Goal: Information Seeking & Learning: Check status

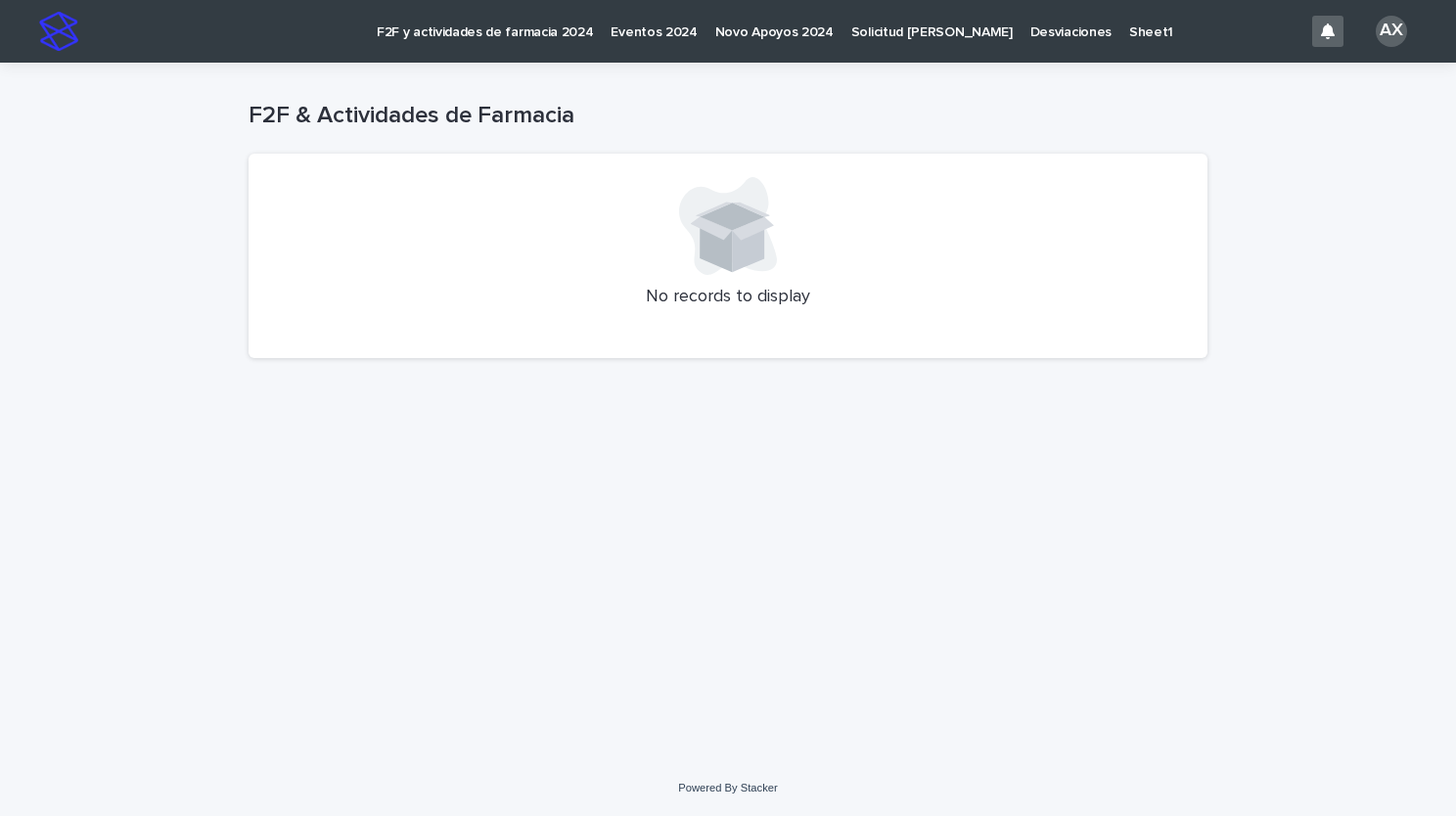
click at [474, 33] on p "F2F y actividades de farmacia 2024" at bounding box center [484, 20] width 216 height 41
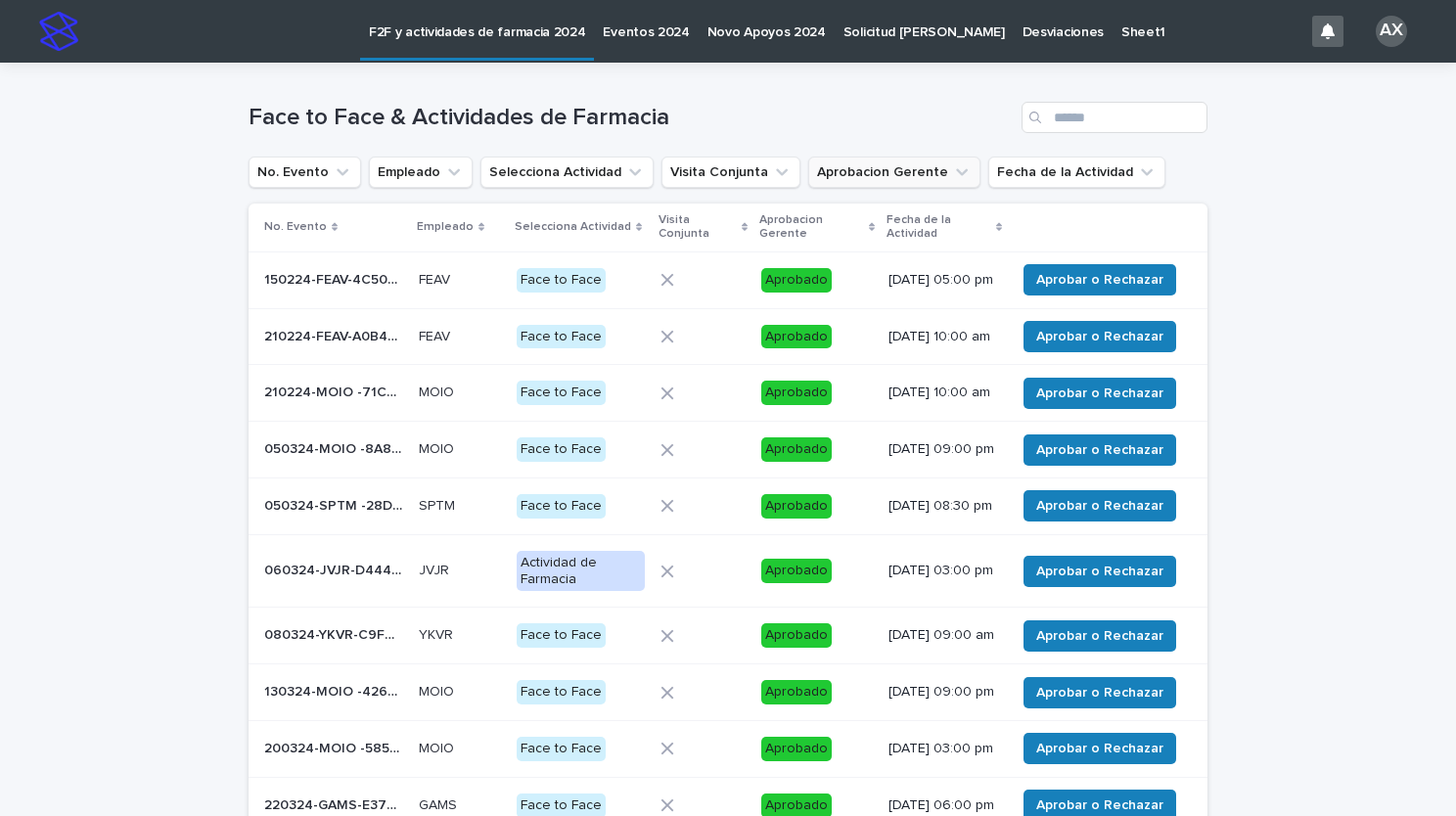
click at [956, 171] on icon "Aprobacion Gerente" at bounding box center [962, 172] width 12 height 7
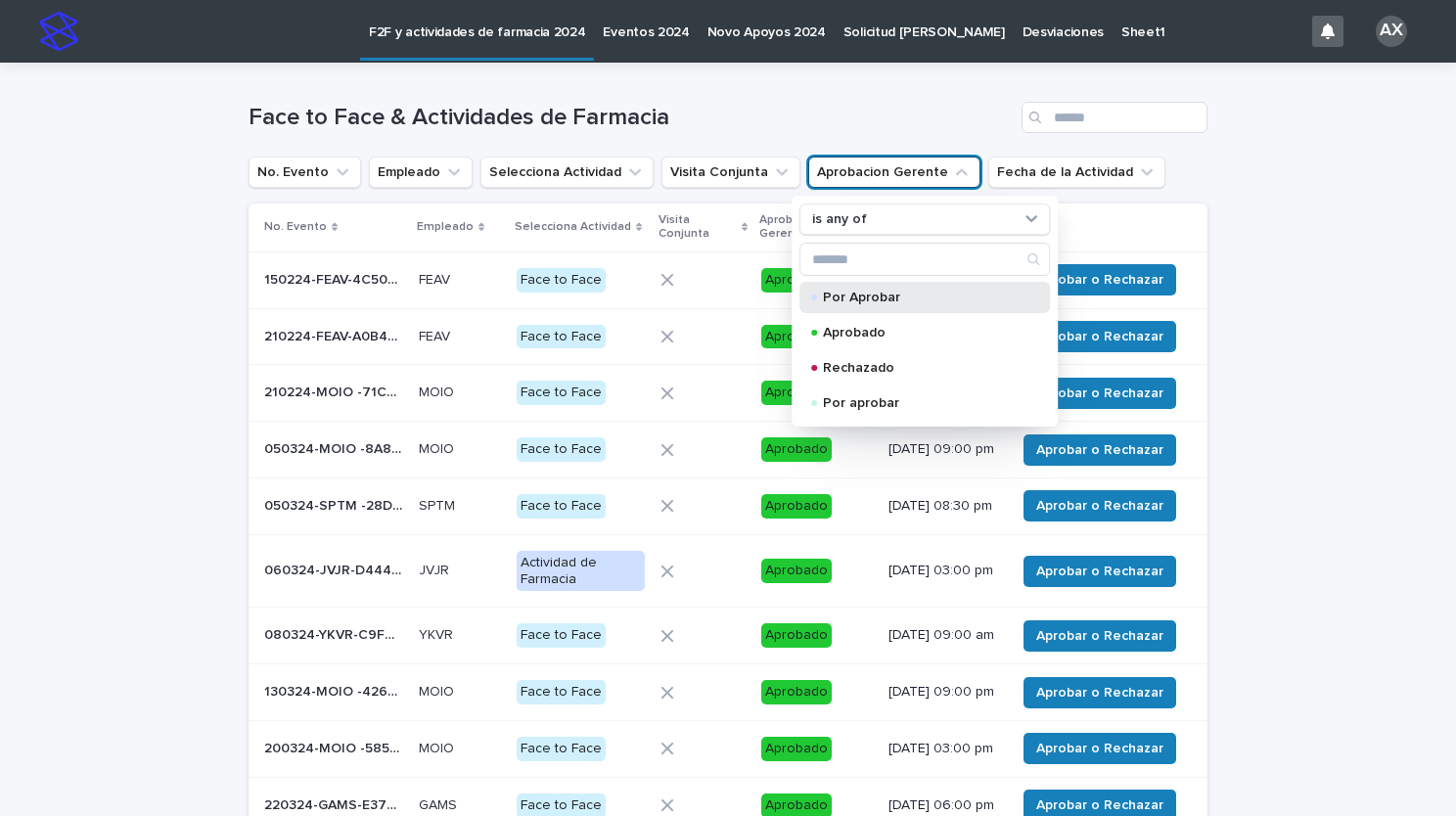
click at [913, 291] on p "Por Aprobar" at bounding box center [920, 298] width 196 height 14
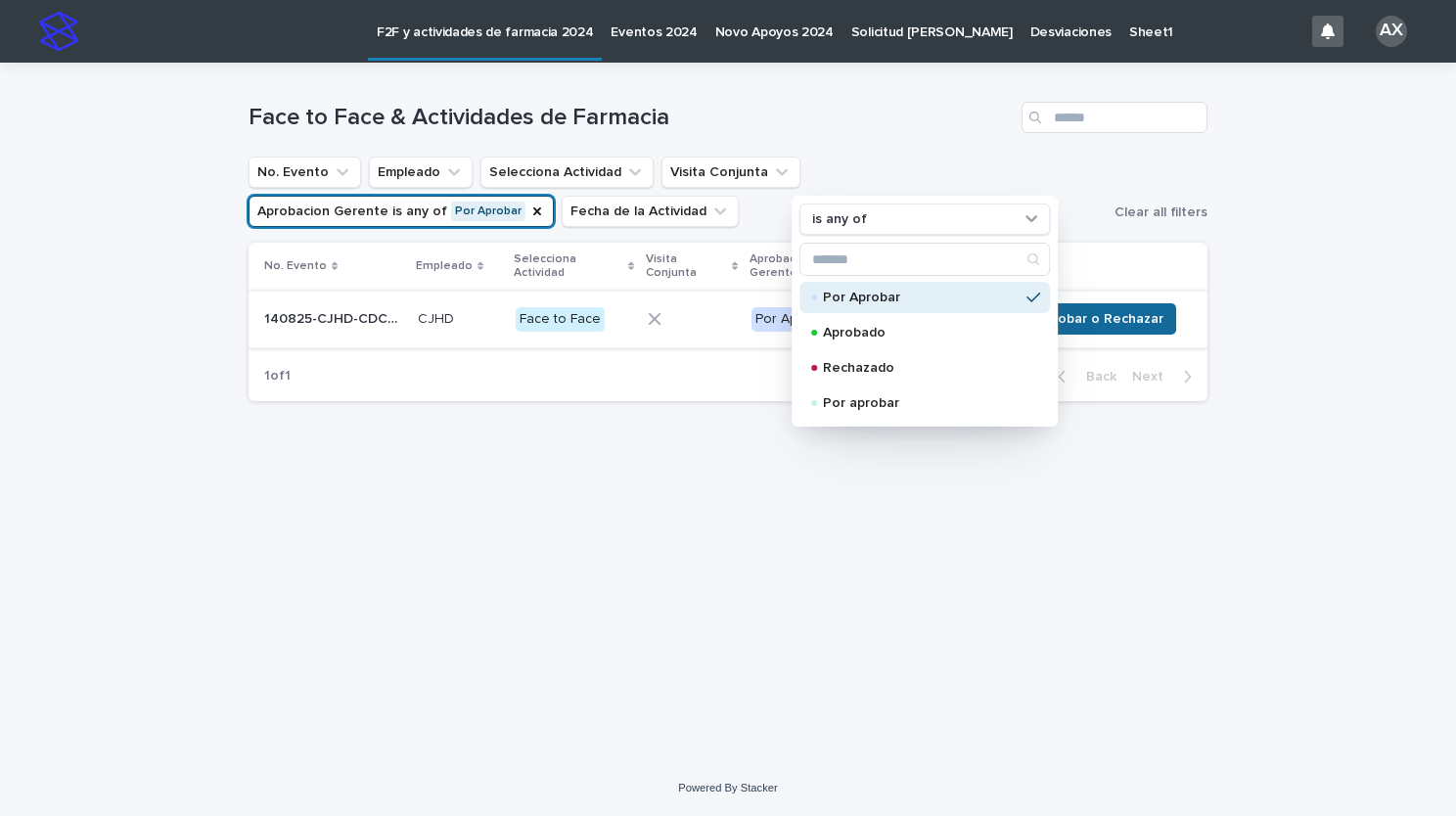
click at [1119, 323] on span "Aprobar o Rechazar" at bounding box center [1100, 319] width 127 height 20
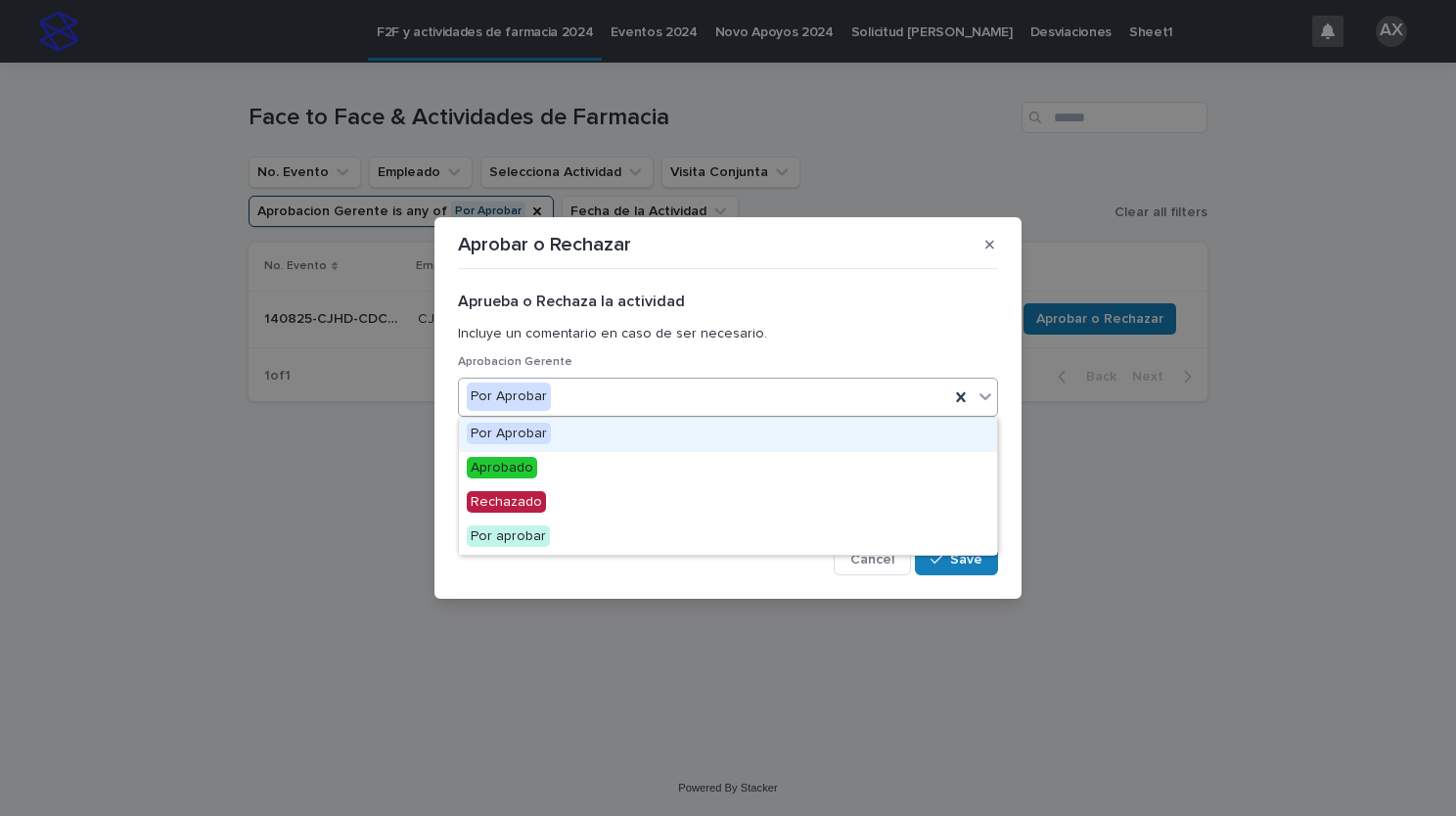
click at [983, 391] on icon at bounding box center [986, 397] width 20 height 20
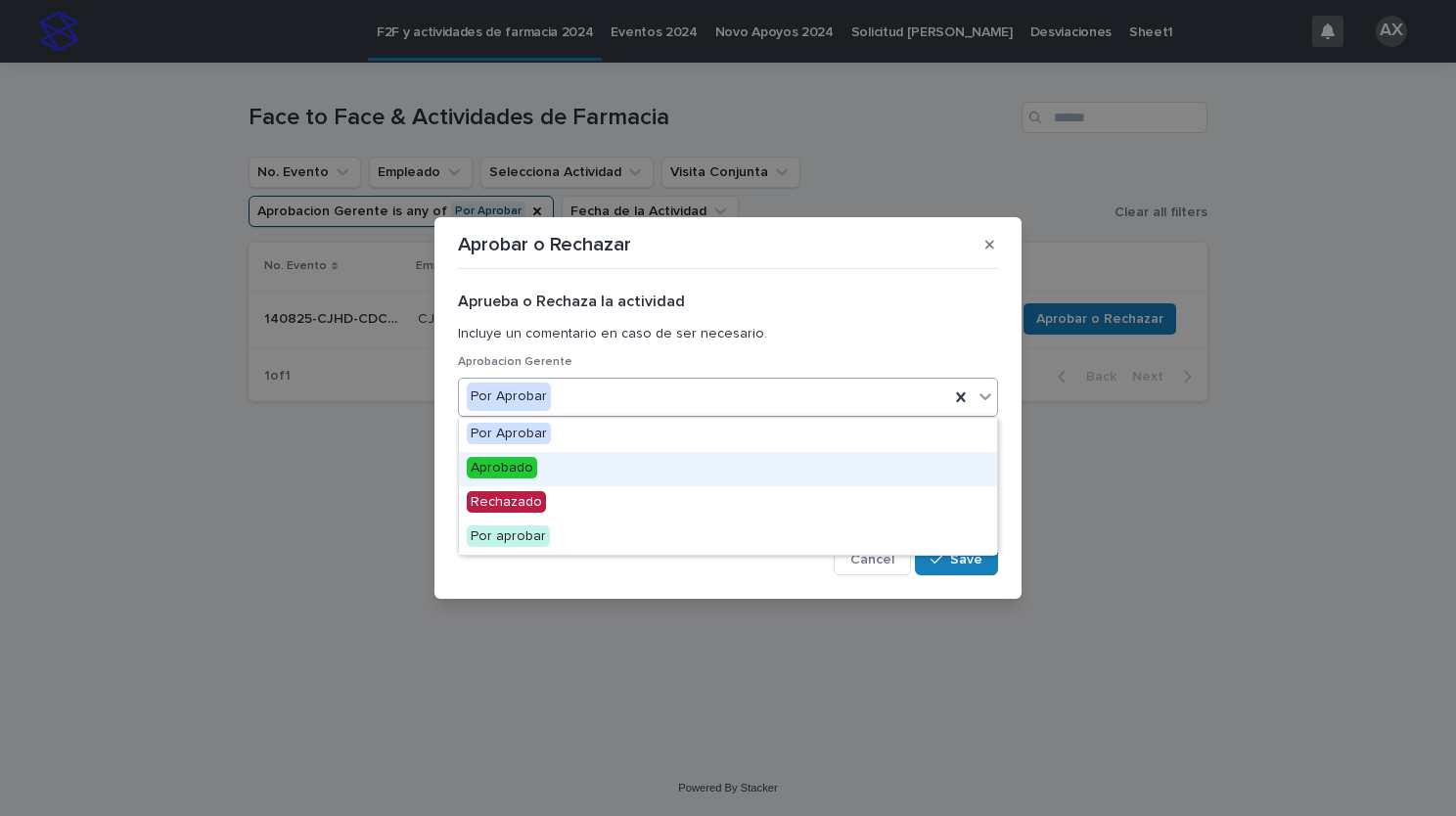
click at [615, 465] on div "Aprobado" at bounding box center [727, 469] width 538 height 34
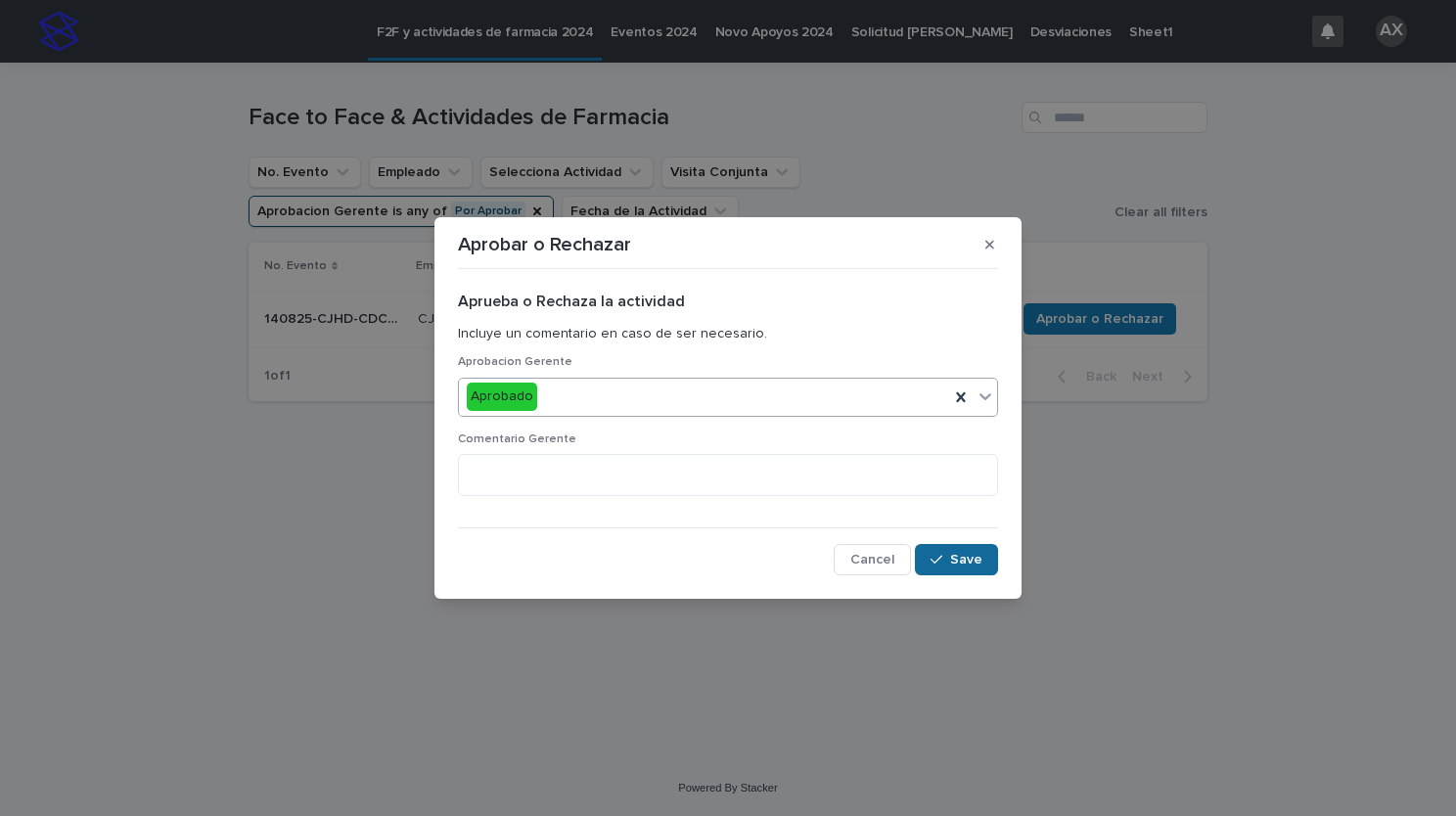
click at [967, 560] on span "Save" at bounding box center [966, 560] width 32 height 14
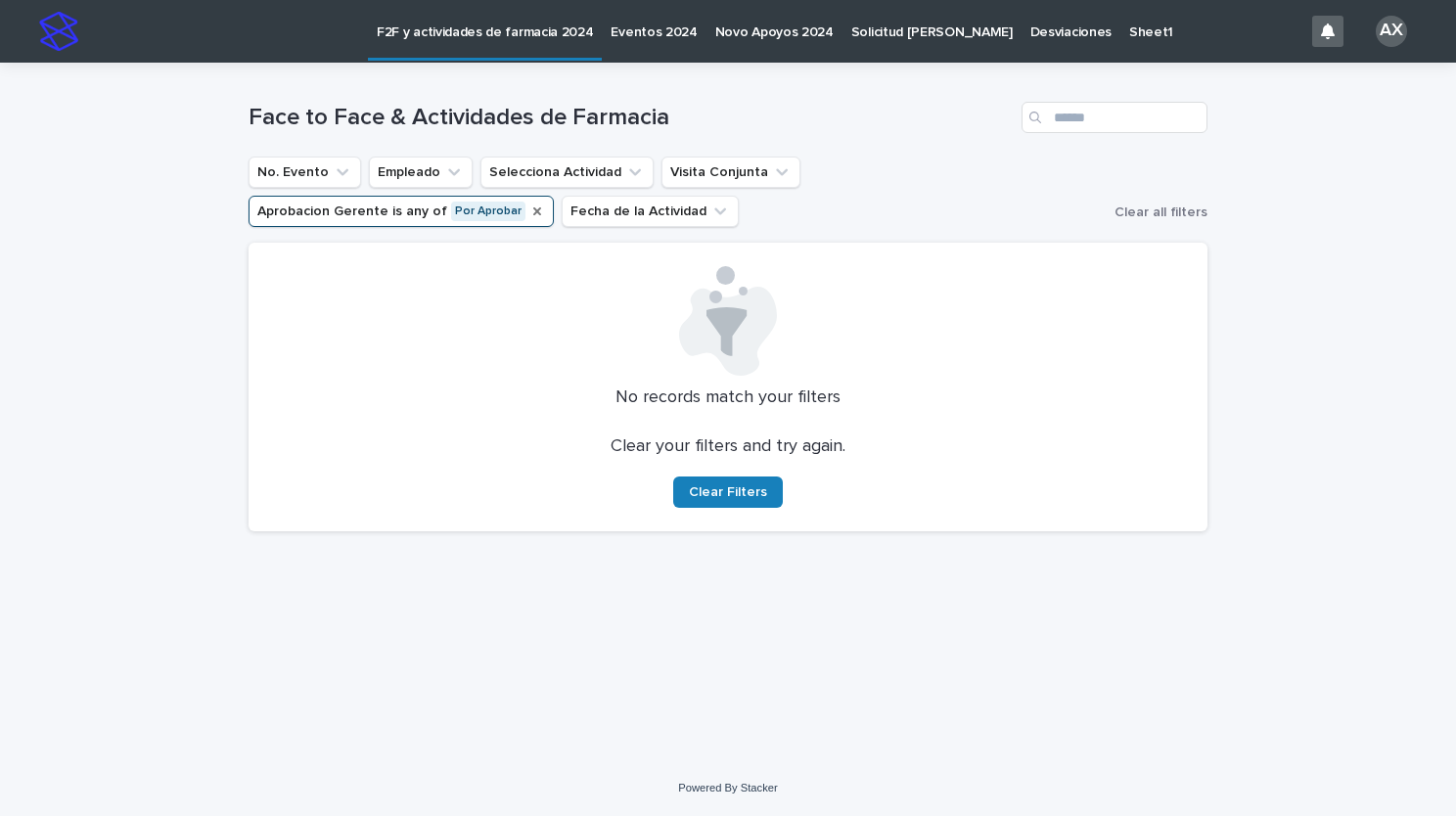
click at [541, 208] on icon "Aprobacion Gerente" at bounding box center [537, 212] width 8 height 8
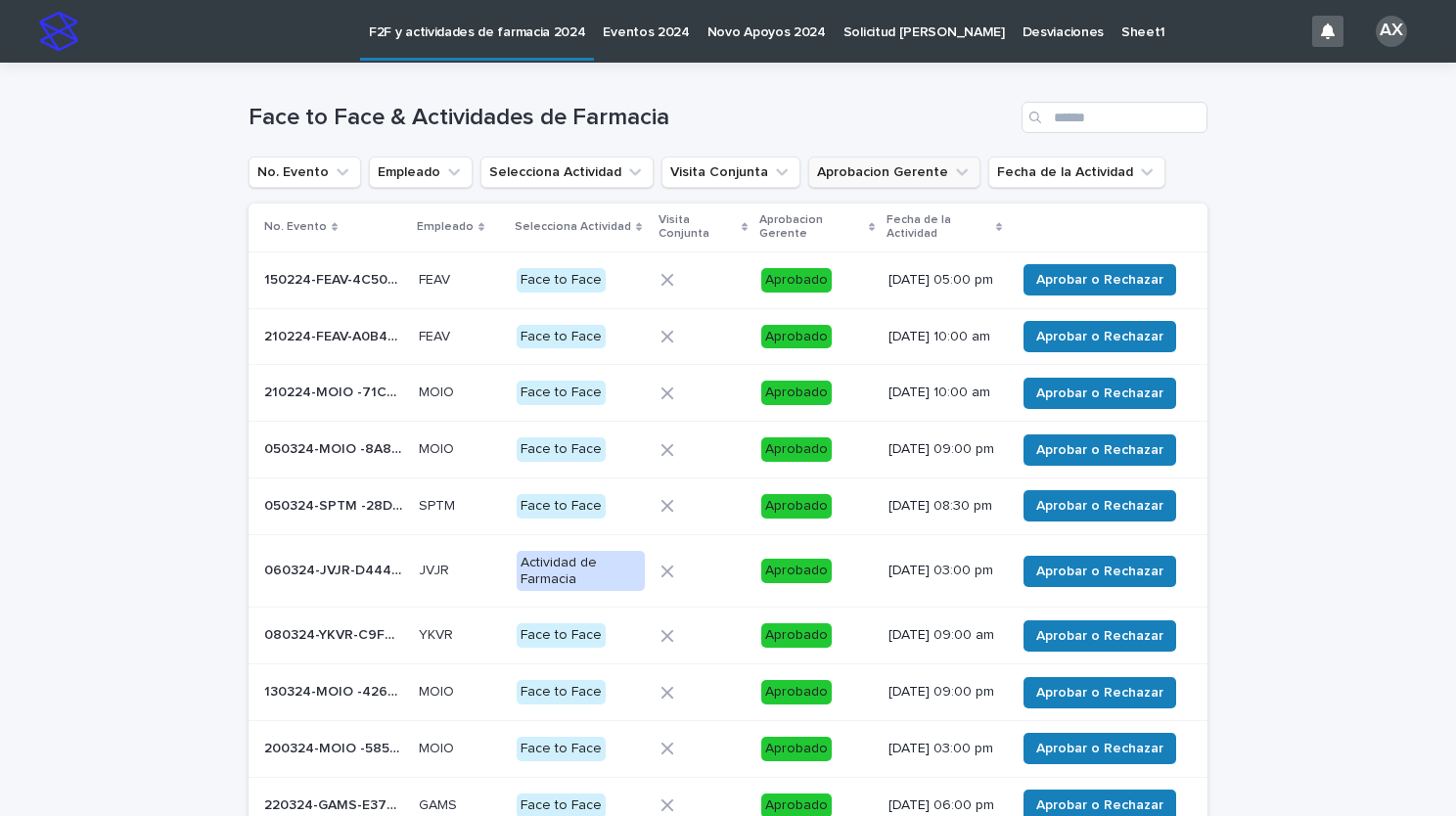
click at [986, 226] on div "Fecha de la Actividad" at bounding box center [944, 227] width 115 height 36
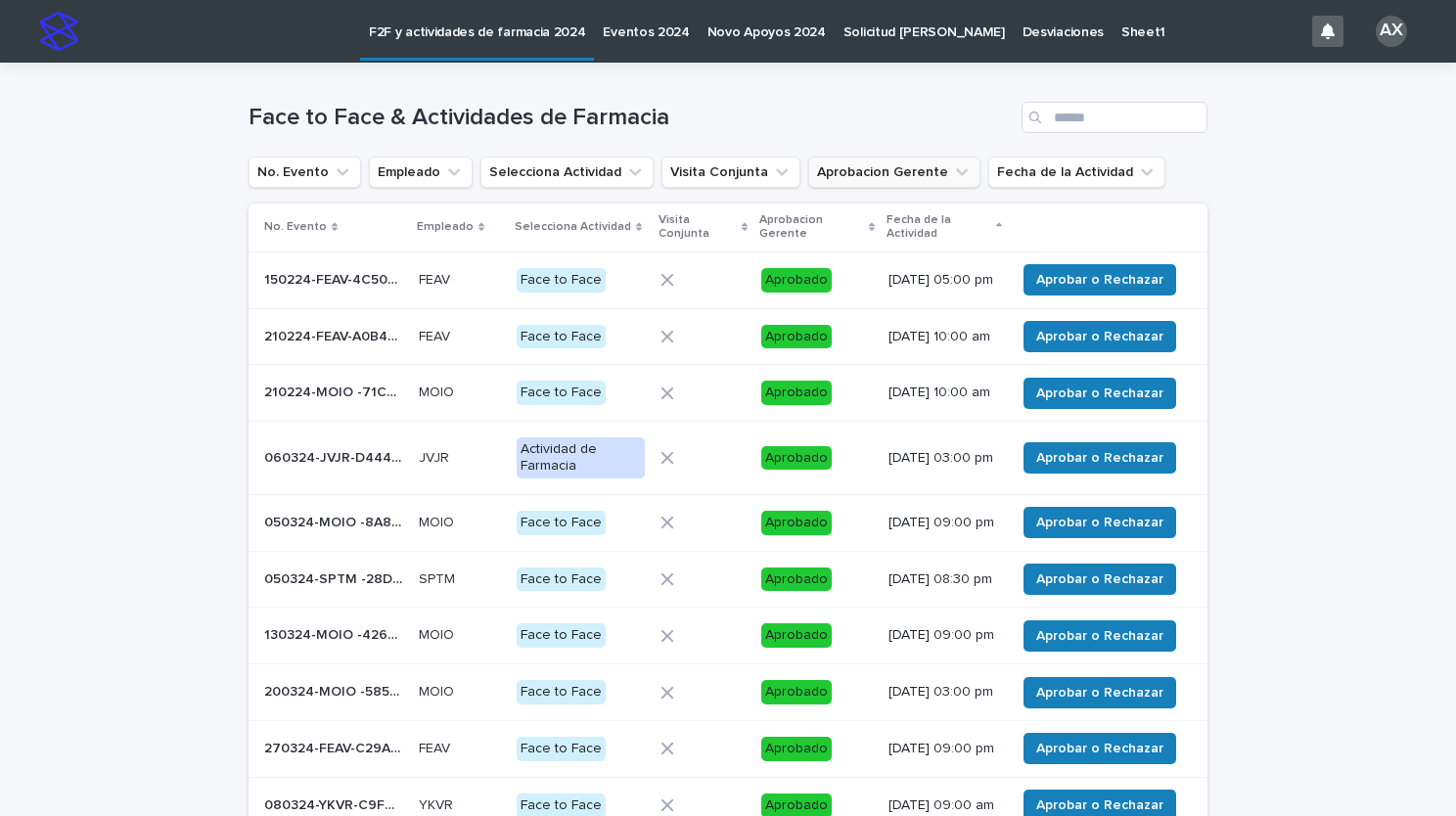
click at [986, 226] on div "Fecha de la Actividad" at bounding box center [944, 227] width 115 height 36
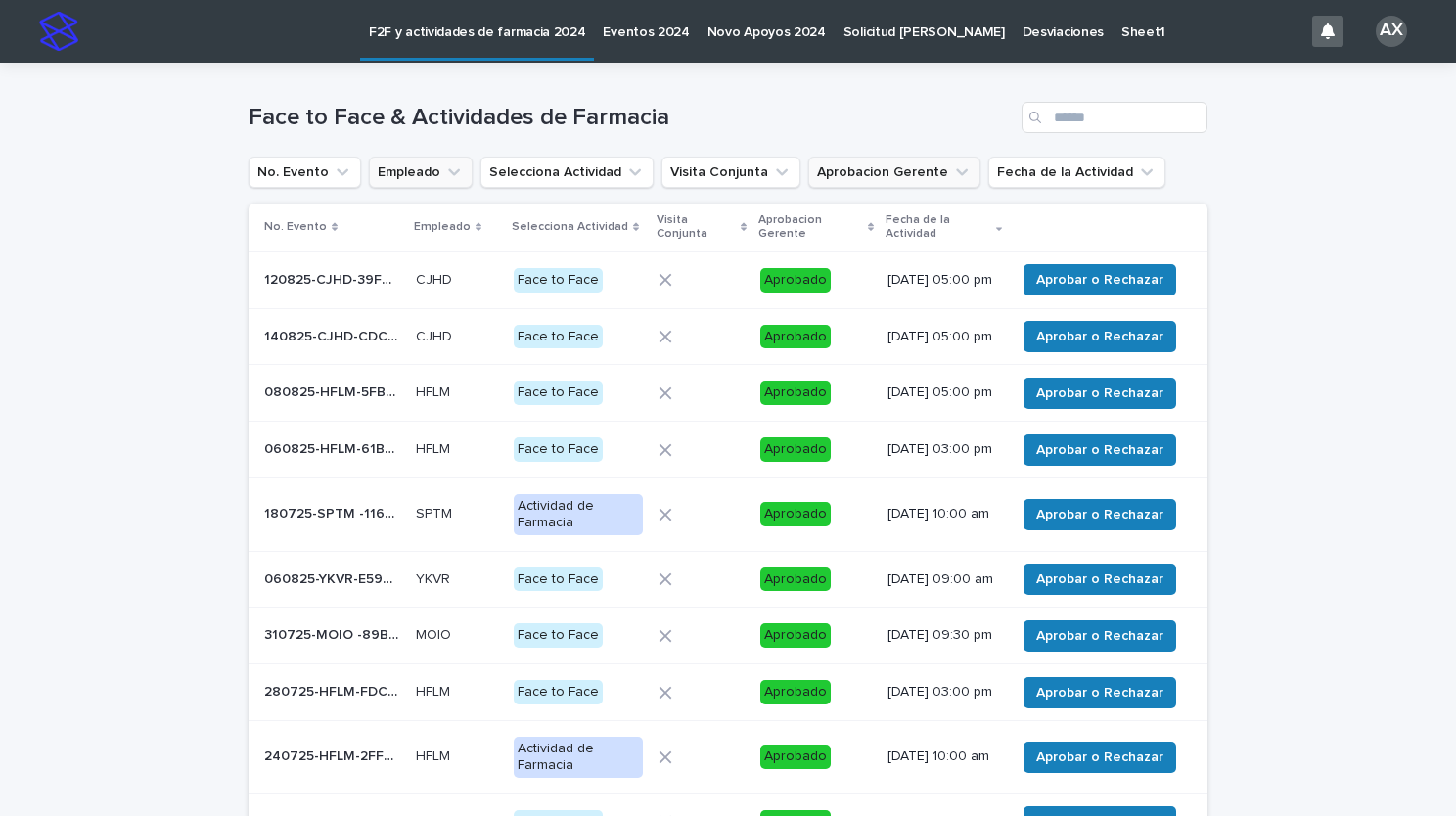
click at [445, 166] on icon "Empleado" at bounding box center [455, 172] width 20 height 20
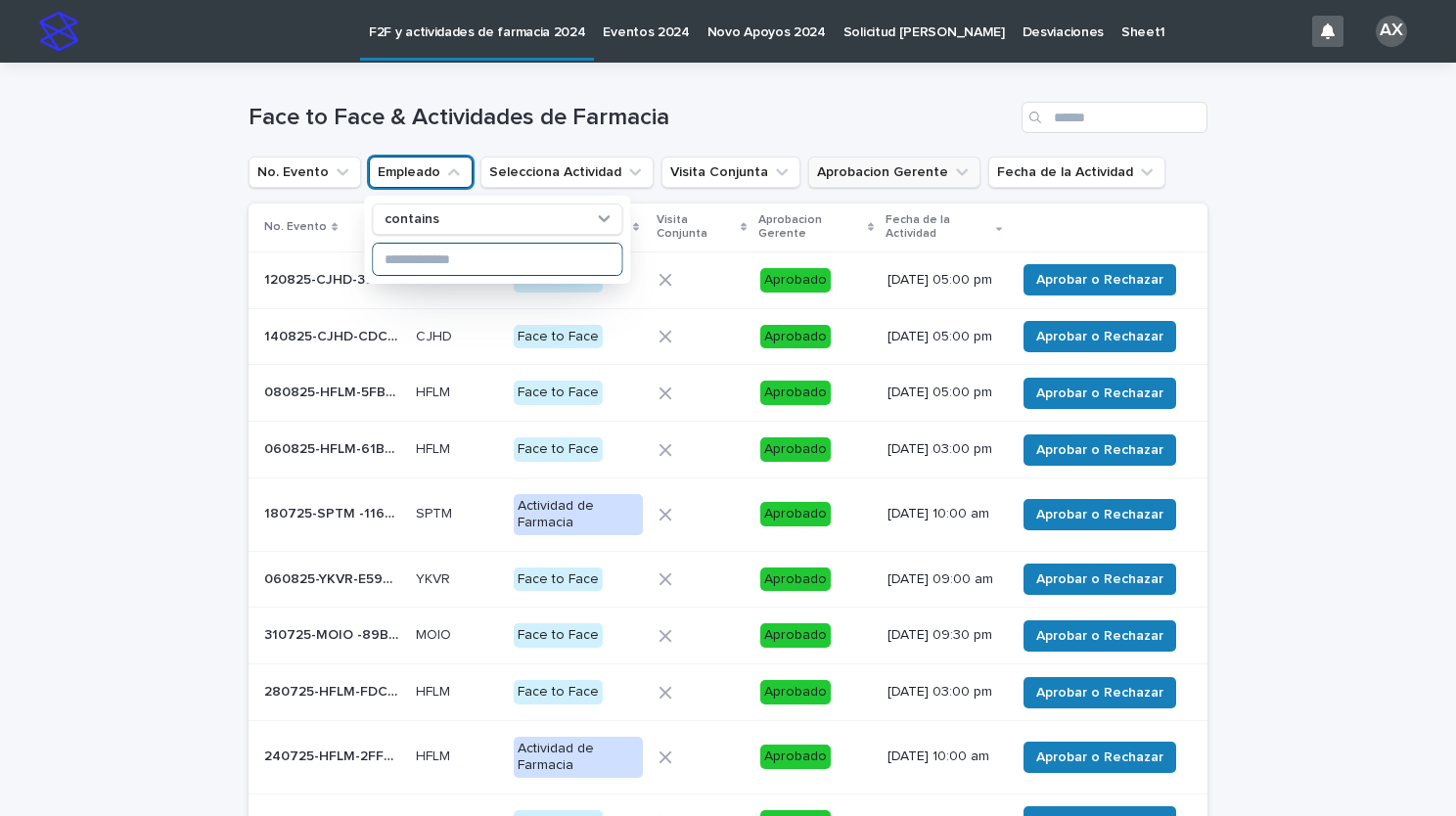
click at [427, 257] on input at bounding box center [497, 259] width 249 height 31
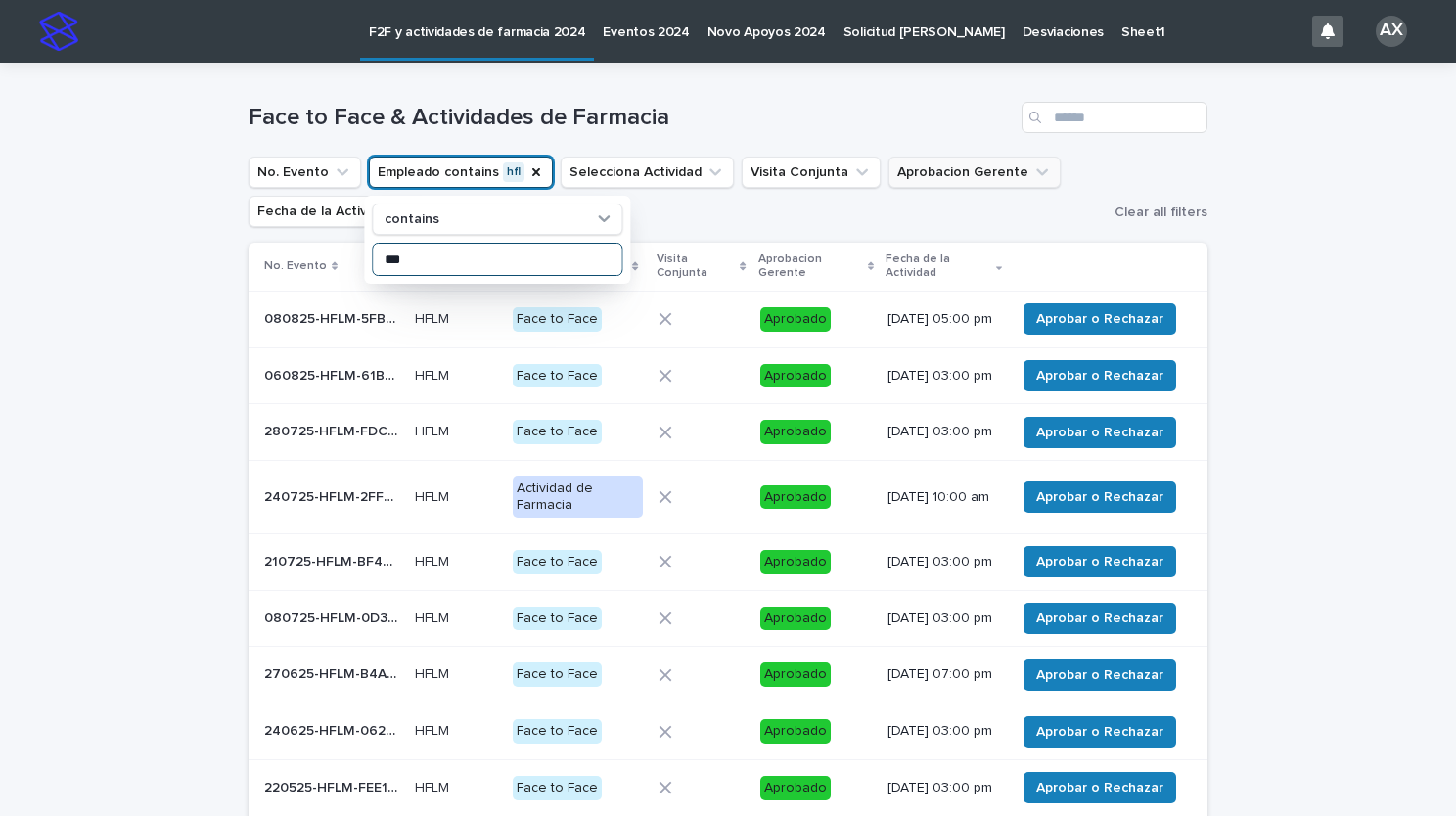
type input "***"
click at [647, 217] on ul "No. Evento Empleado contains hfl contains *** Selecciona Actividad Visita Conju…" at bounding box center [677, 191] width 866 height 79
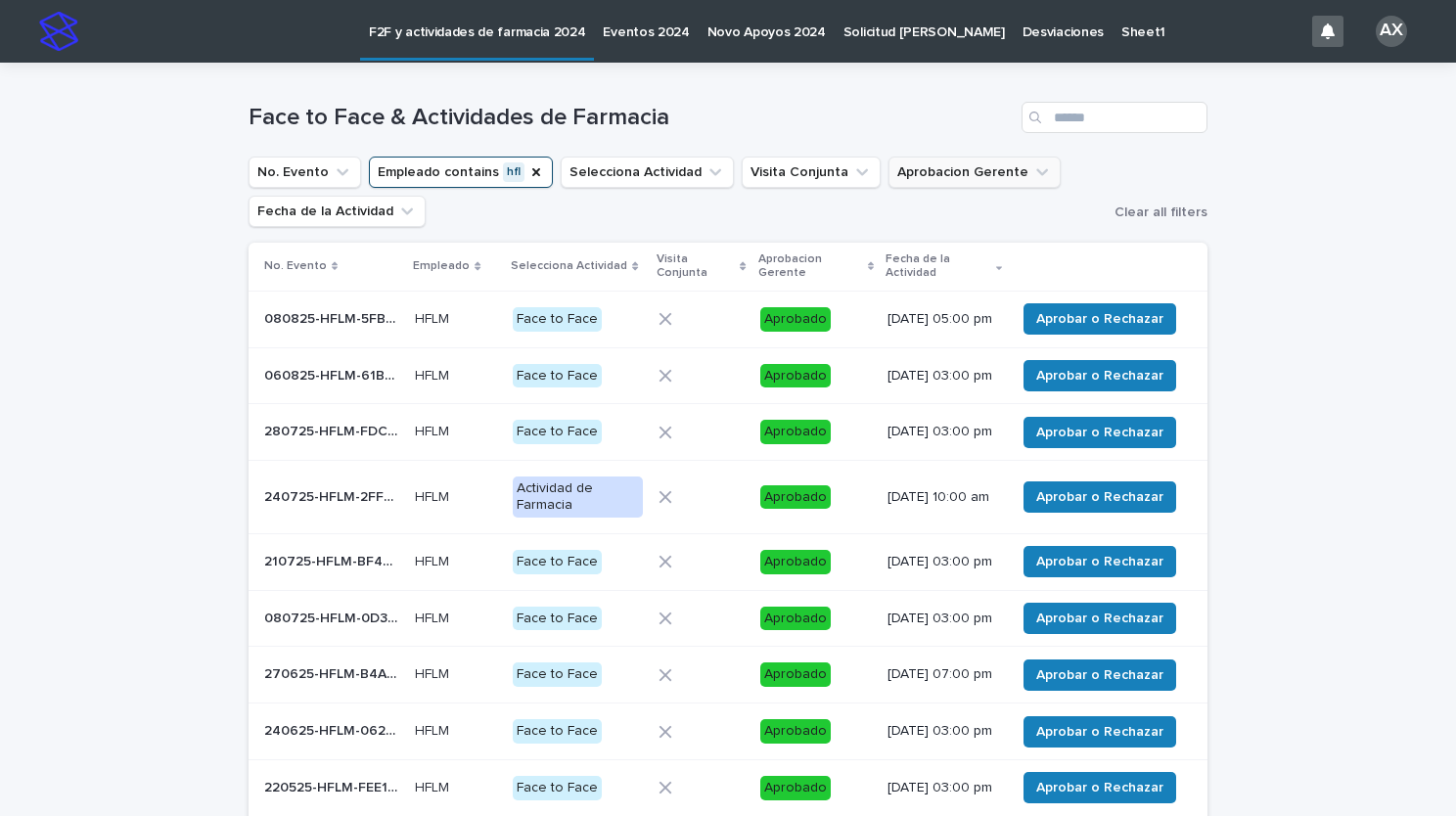
click at [360, 316] on p "080825-HFLM-5FB70F" at bounding box center [334, 317] width 139 height 21
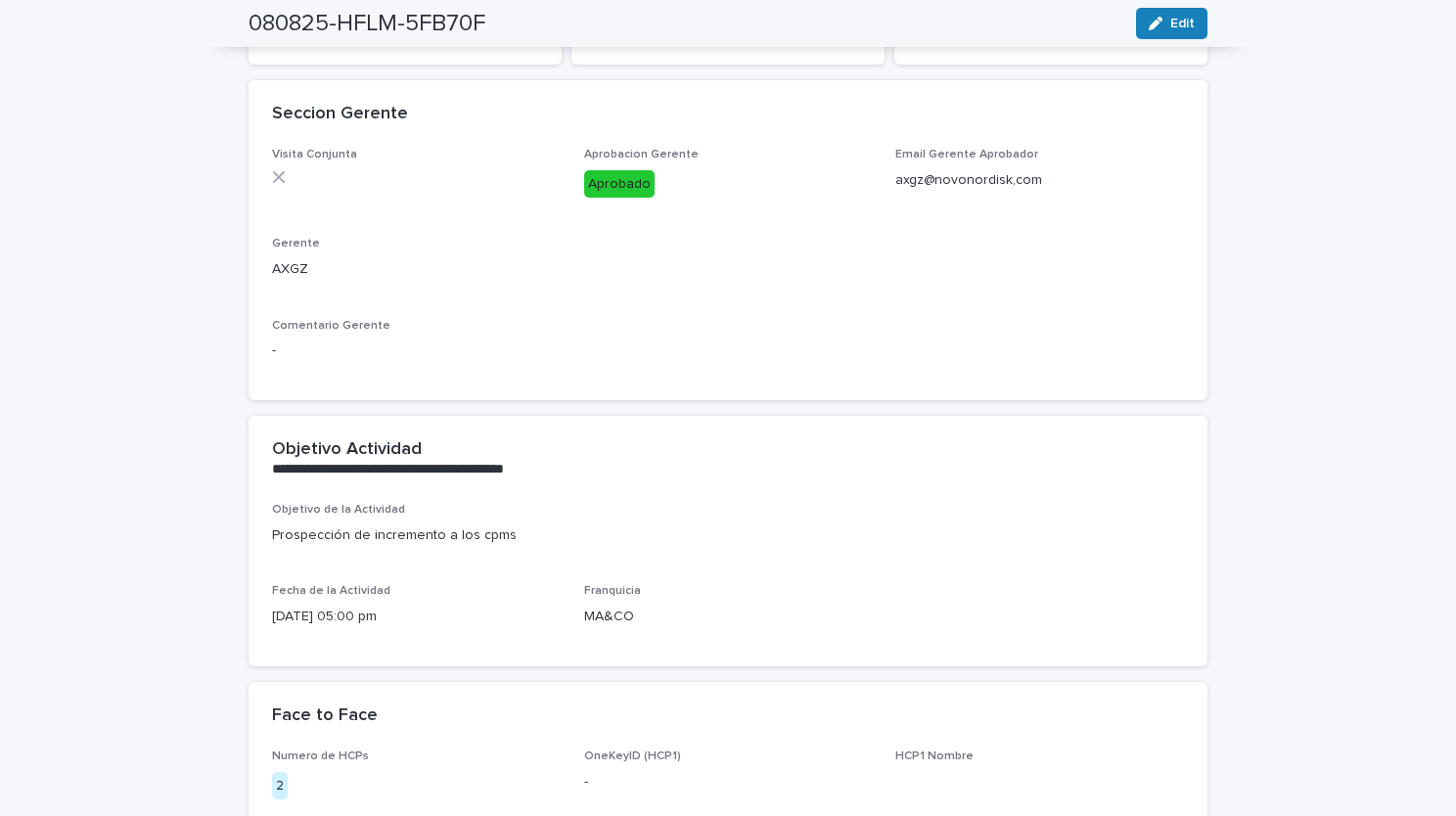
scroll to position [294, 0]
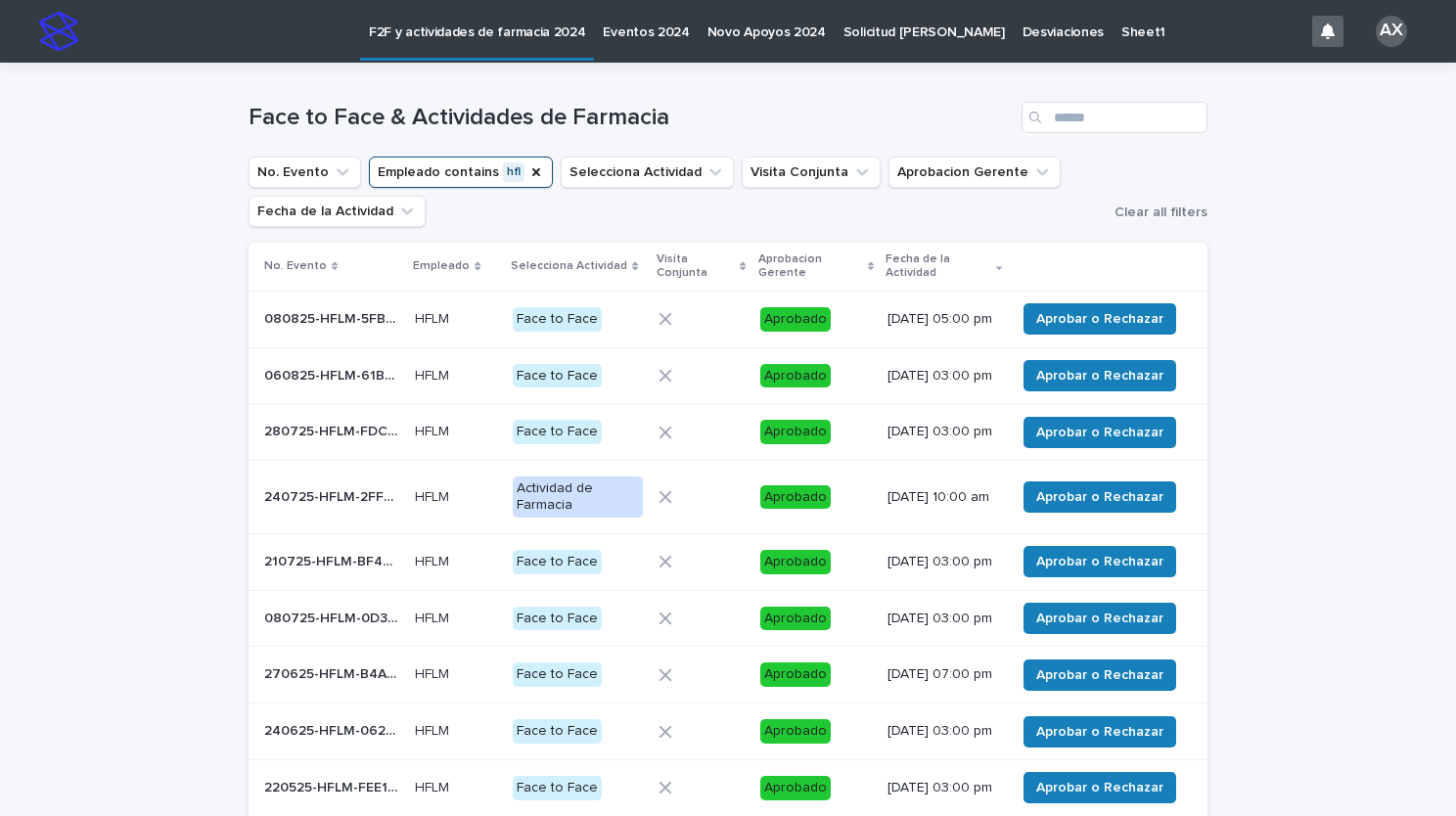
click at [369, 378] on p "060825-HFLM-61B9C0" at bounding box center [334, 374] width 139 height 21
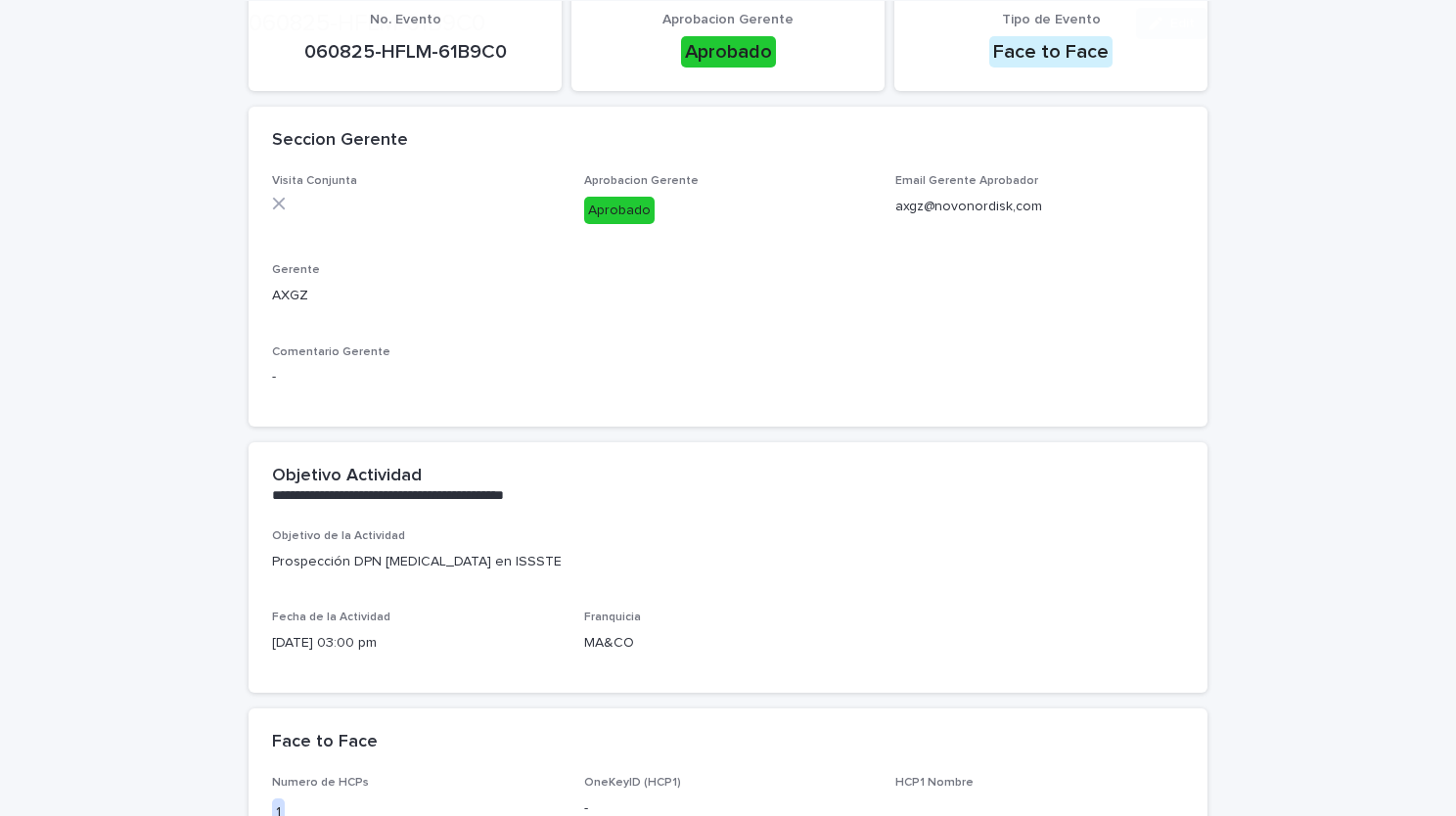
scroll to position [294, 0]
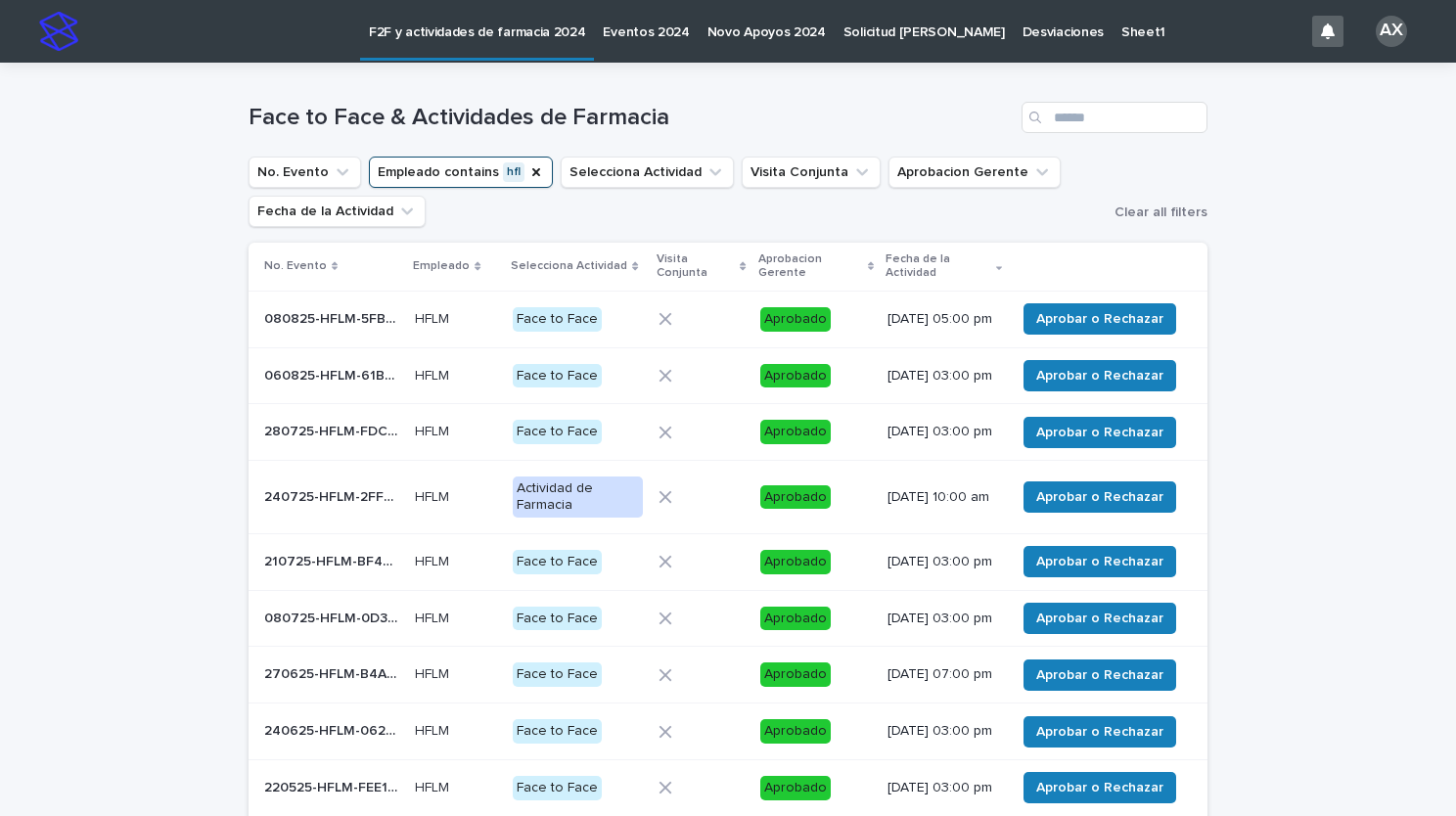
click at [332, 441] on p "280725-HFLM-FDC6AB" at bounding box center [334, 430] width 139 height 21
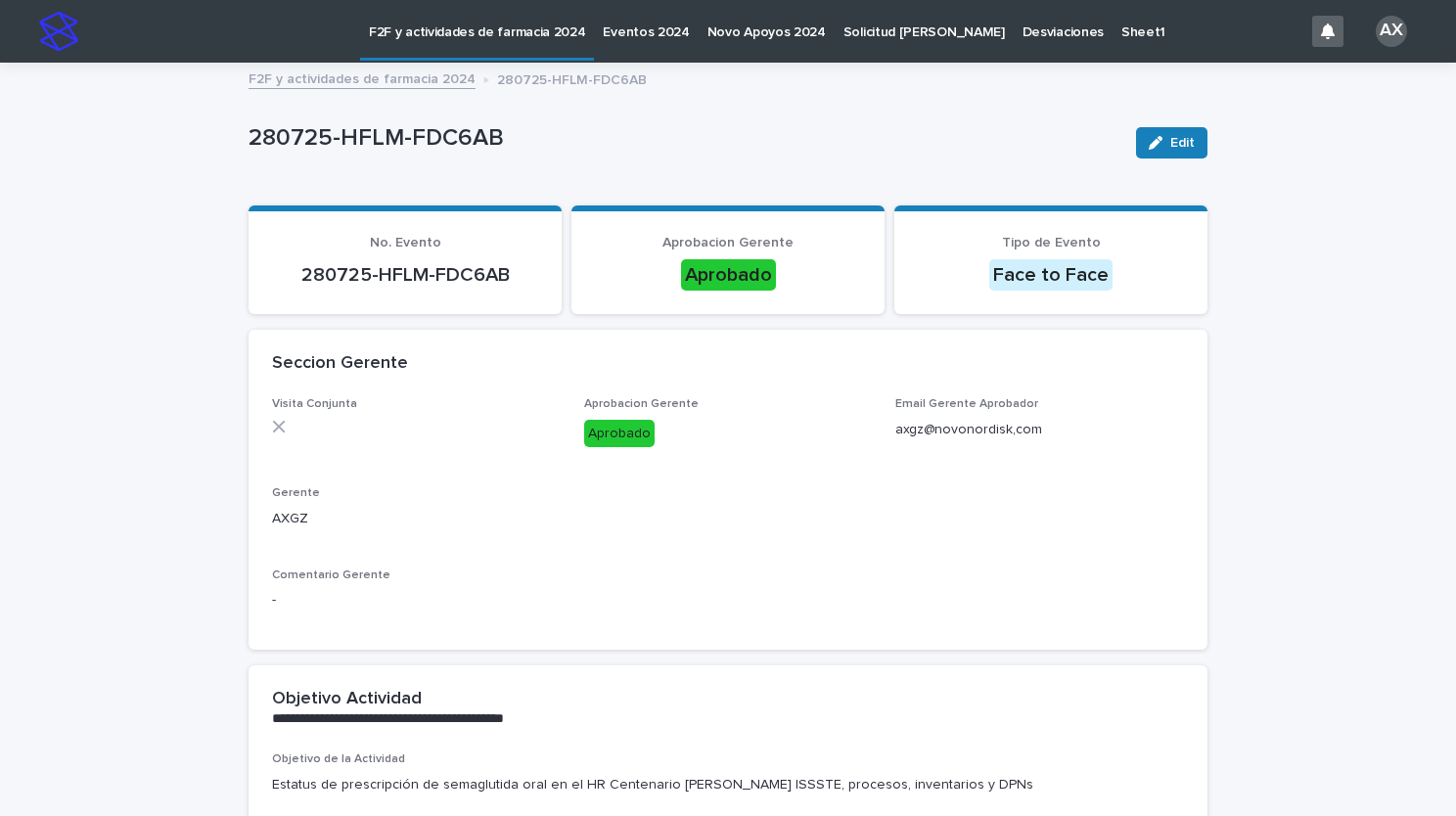
scroll to position [98, 0]
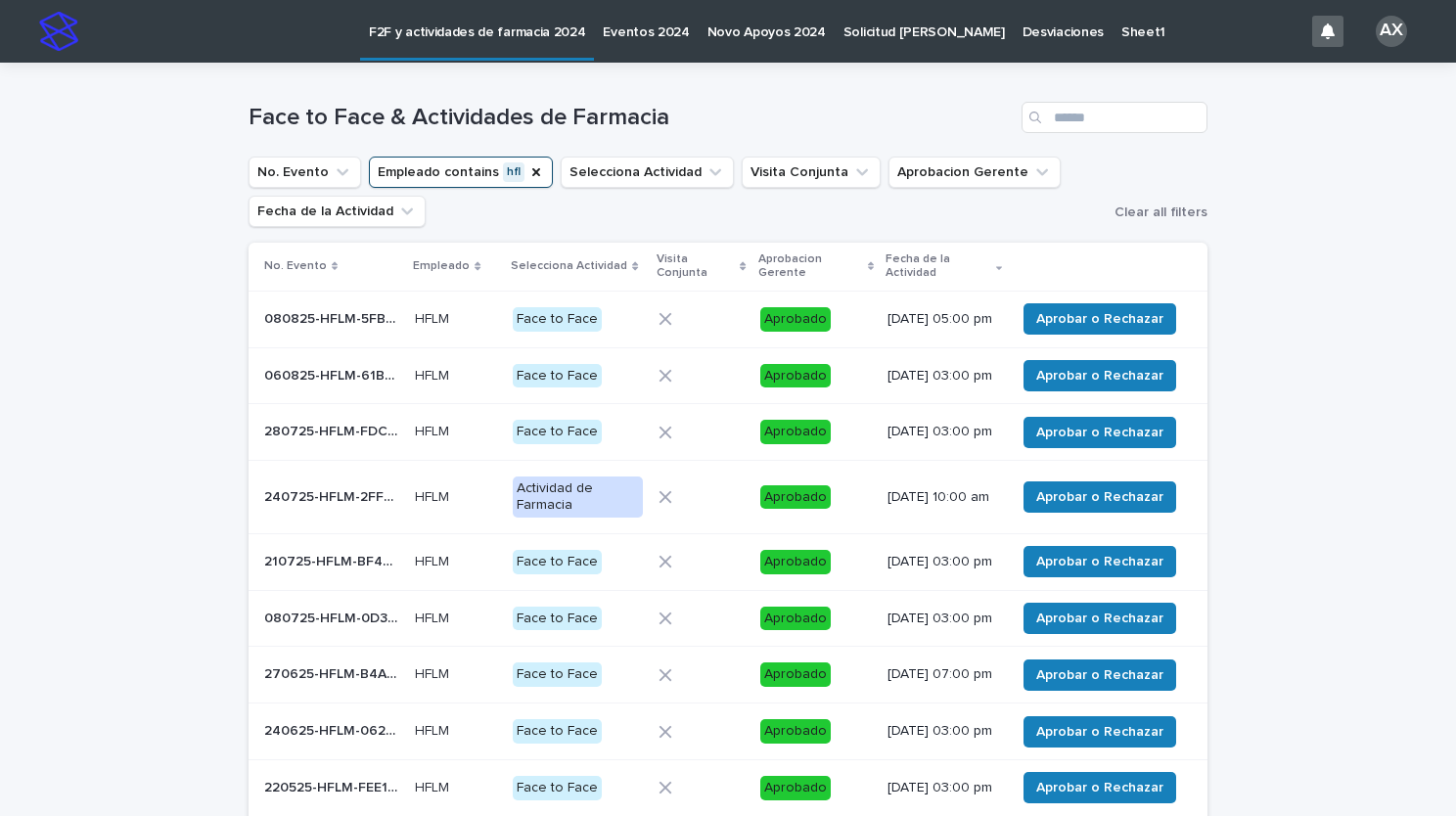
click at [368, 507] on p "240725-HFLM-2FFCE2" at bounding box center [334, 496] width 139 height 21
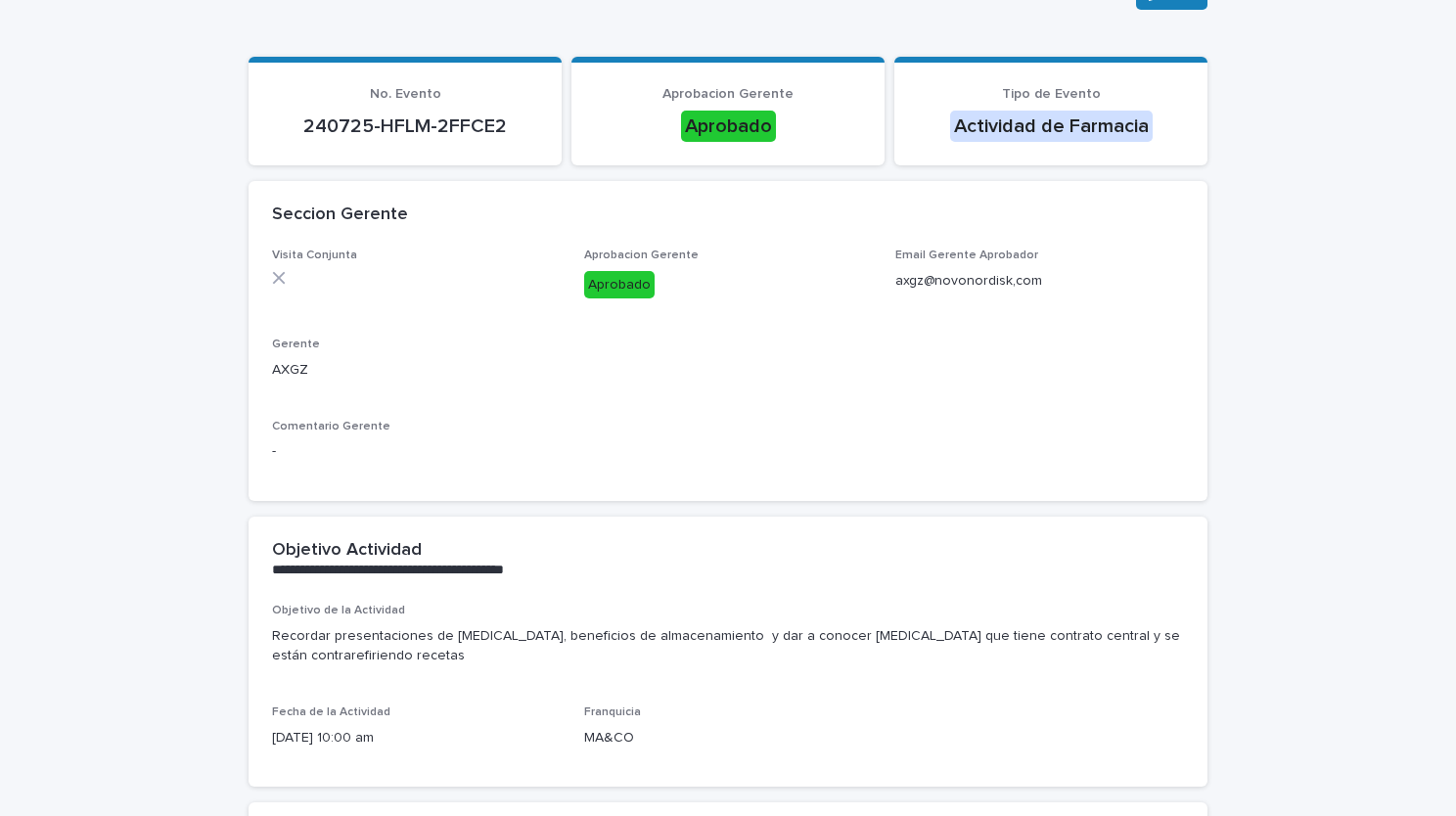
scroll to position [196, 0]
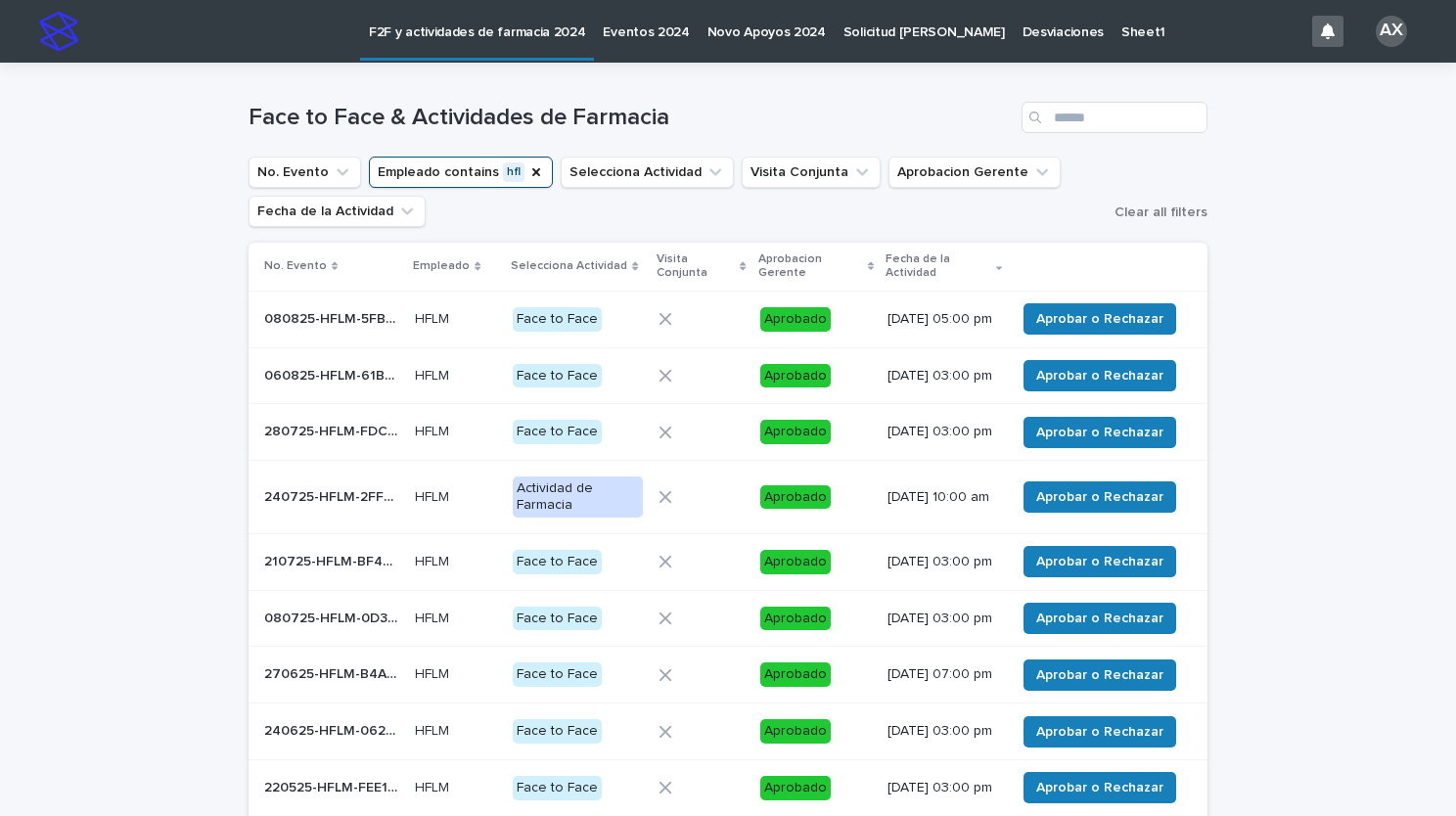
click at [339, 570] on p "210725-HFLM-BF4BF0" at bounding box center [334, 560] width 139 height 21
click at [351, 627] on p "080725-HFLM-0D3033" at bounding box center [334, 617] width 139 height 21
